Goal: Navigation & Orientation: Find specific page/section

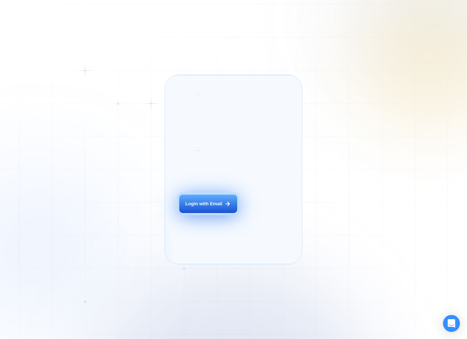
click at [204, 207] on div "Login with Email" at bounding box center [203, 203] width 37 height 6
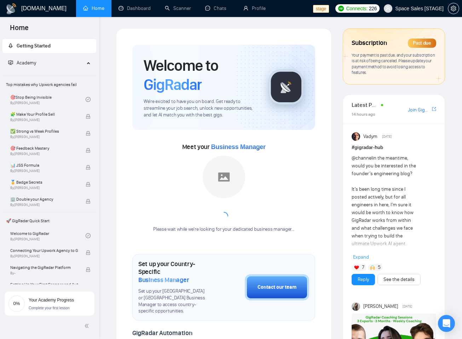
click at [418, 8] on span "Space Sales [STAGE]" at bounding box center [419, 8] width 48 height 0
click at [413, 8] on span "Space Sales [STAGE]" at bounding box center [419, 8] width 48 height 0
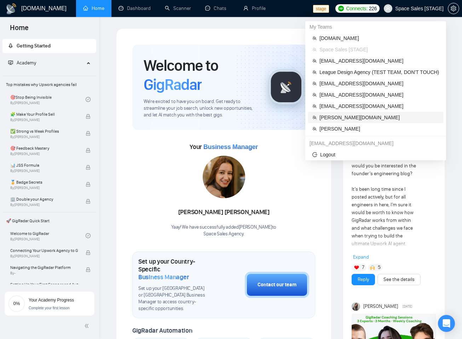
click at [337, 119] on span "[PERSON_NAME][DOMAIN_NAME]" at bounding box center [379, 117] width 120 height 8
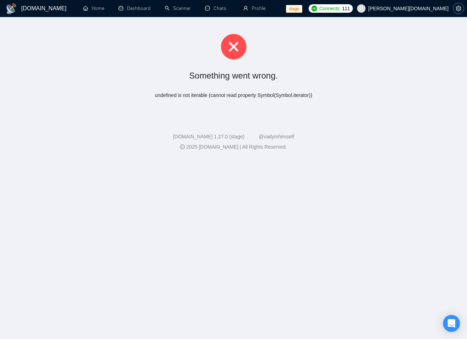
click at [454, 11] on span "setting" at bounding box center [458, 9] width 11 height 6
click at [457, 11] on icon "setting" at bounding box center [459, 9] width 6 height 6
